Goal: Navigation & Orientation: Find specific page/section

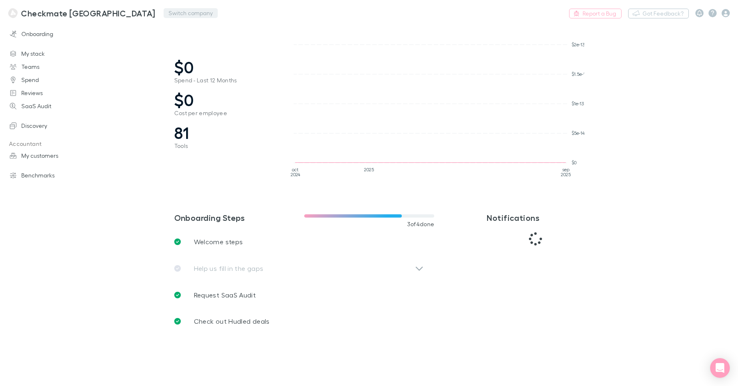
click at [164, 14] on button "Switch company" at bounding box center [191, 13] width 54 height 10
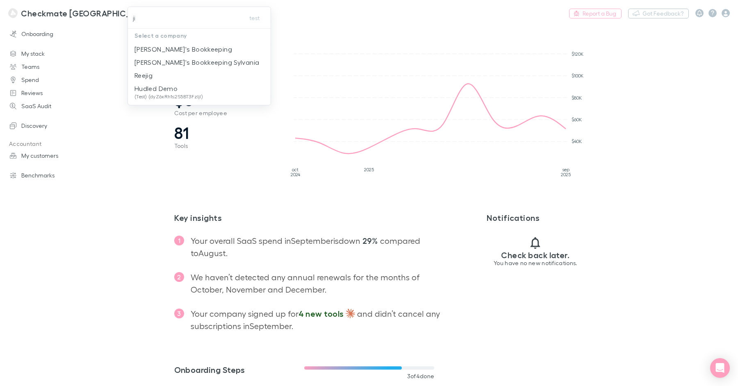
type input "[PERSON_NAME]"
